Goal: Task Accomplishment & Management: Manage account settings

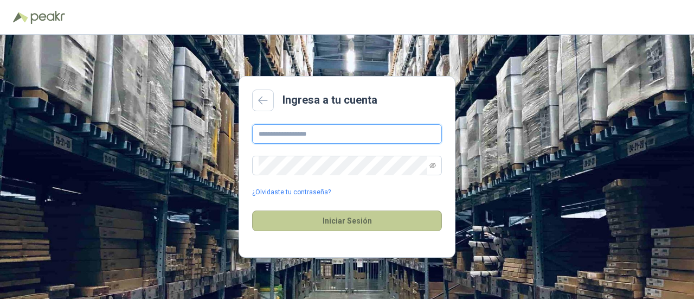
type input "**********"
click at [340, 221] on button "Iniciar Sesión" at bounding box center [347, 220] width 190 height 21
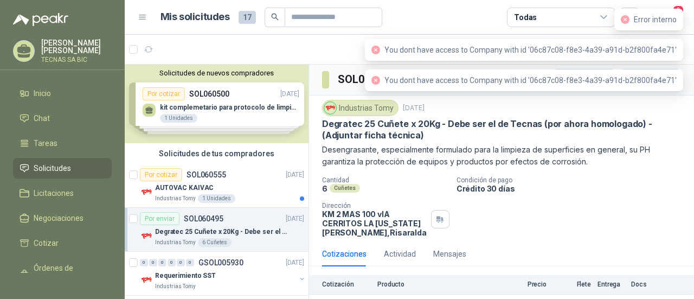
scroll to position [26, 0]
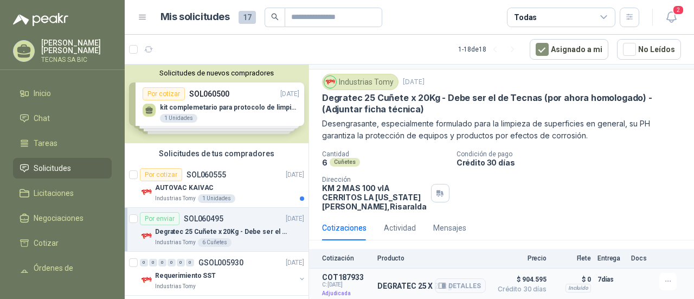
click at [348, 276] on p "COT187933" at bounding box center [346, 277] width 49 height 9
click at [448, 282] on button "Detalles" at bounding box center [460, 285] width 51 height 15
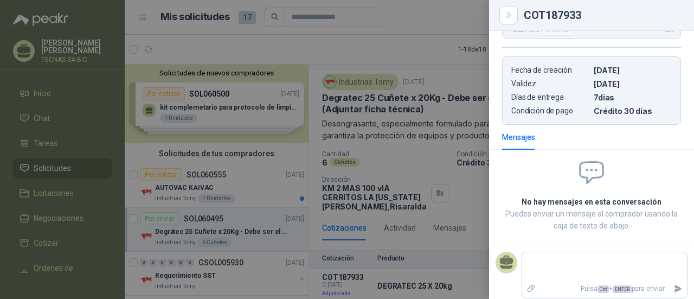
scroll to position [250, 0]
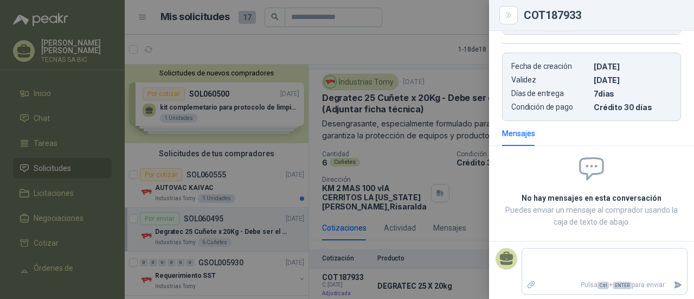
click at [454, 195] on div at bounding box center [347, 149] width 694 height 299
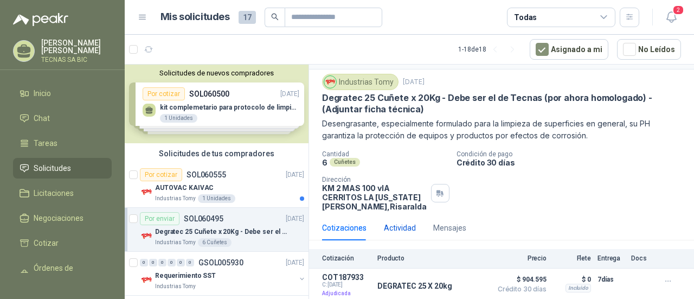
click at [409, 228] on div "Actividad" at bounding box center [400, 228] width 32 height 12
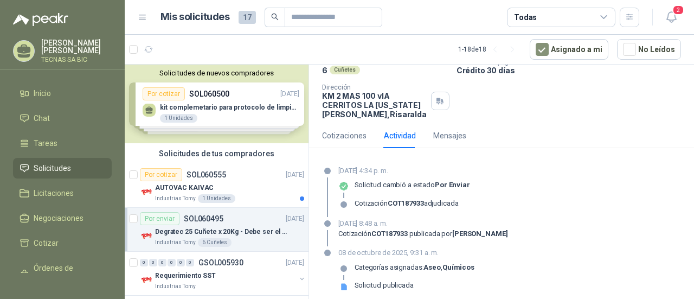
scroll to position [124, 0]
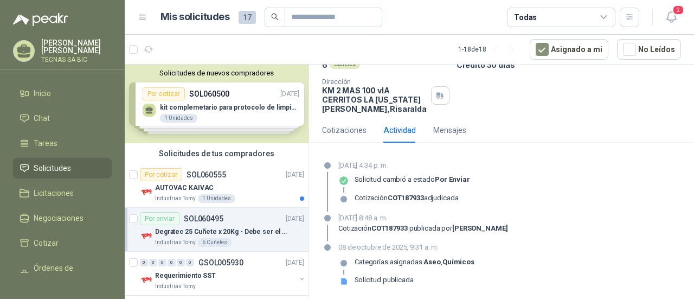
click at [411, 179] on p "Solicitud cambió a estado Por enviar" at bounding box center [411, 179] width 115 height 9
click at [167, 217] on div "Por enviar" at bounding box center [160, 218] width 40 height 13
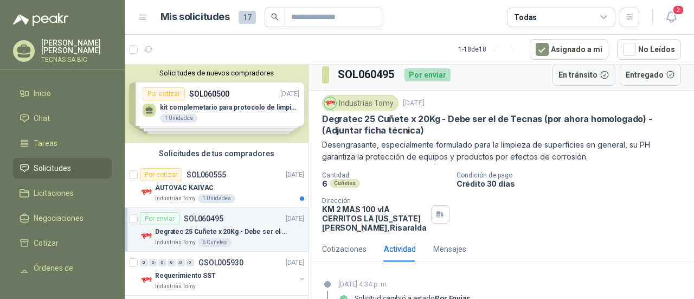
scroll to position [0, 0]
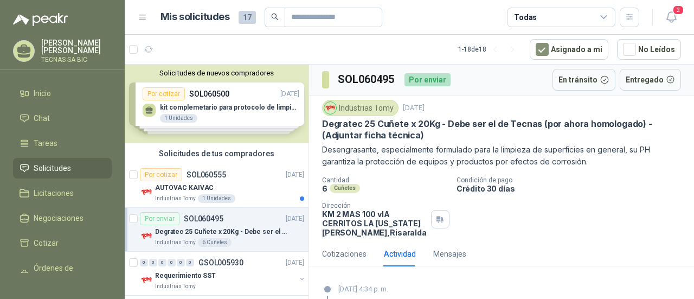
click at [262, 112] on div "Solicitudes de nuevos compradores Por cotizar SOL060500 [DATE] kit complemetari…" at bounding box center [217, 103] width 184 height 79
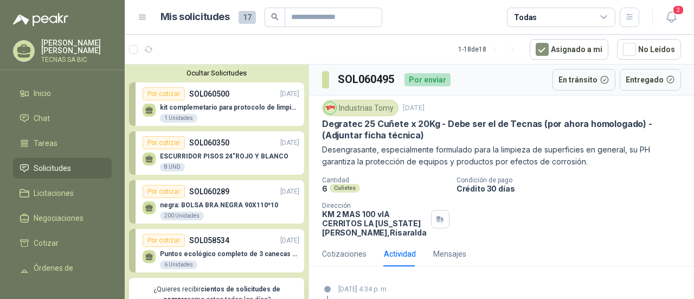
click at [262, 112] on div "kit complemetario para protocolo de limpieza 1 Unidades" at bounding box center [229, 114] width 139 height 20
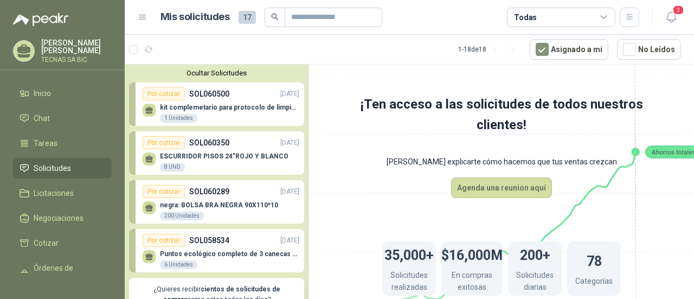
click at [191, 99] on p "SOL060500" at bounding box center [209, 94] width 40 height 12
